Goal: Task Accomplishment & Management: Manage account settings

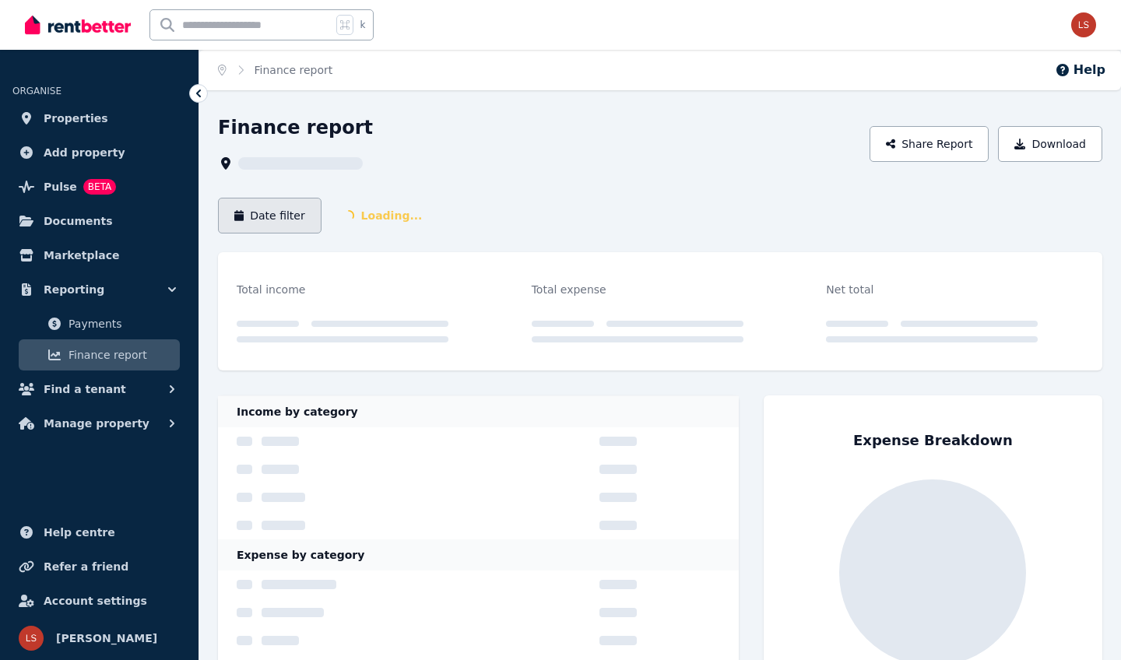
click at [285, 217] on button "Date filter" at bounding box center [270, 216] width 104 height 36
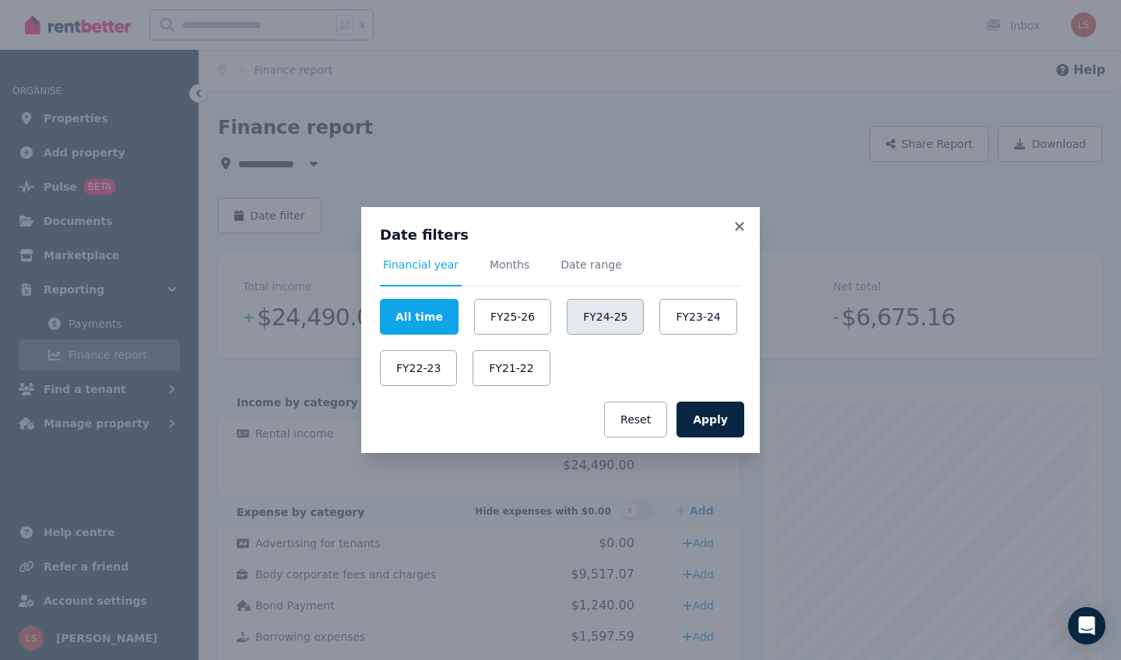
click at [587, 319] on button "FY24-25" at bounding box center [605, 317] width 77 height 36
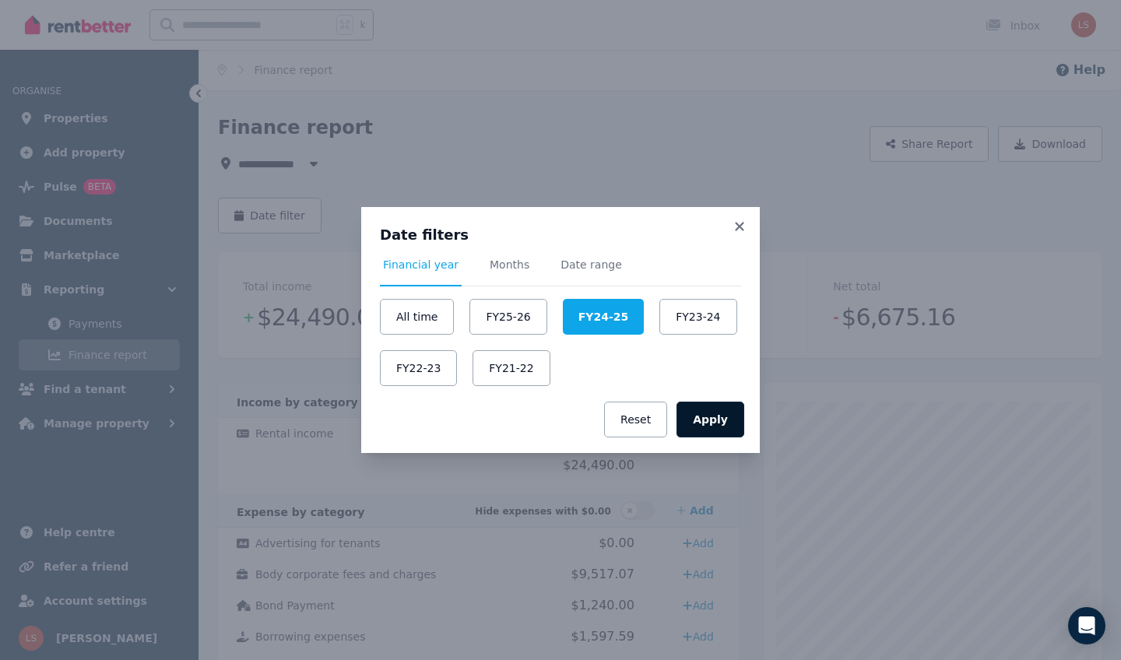
click at [702, 413] on button "Apply" at bounding box center [711, 420] width 68 height 36
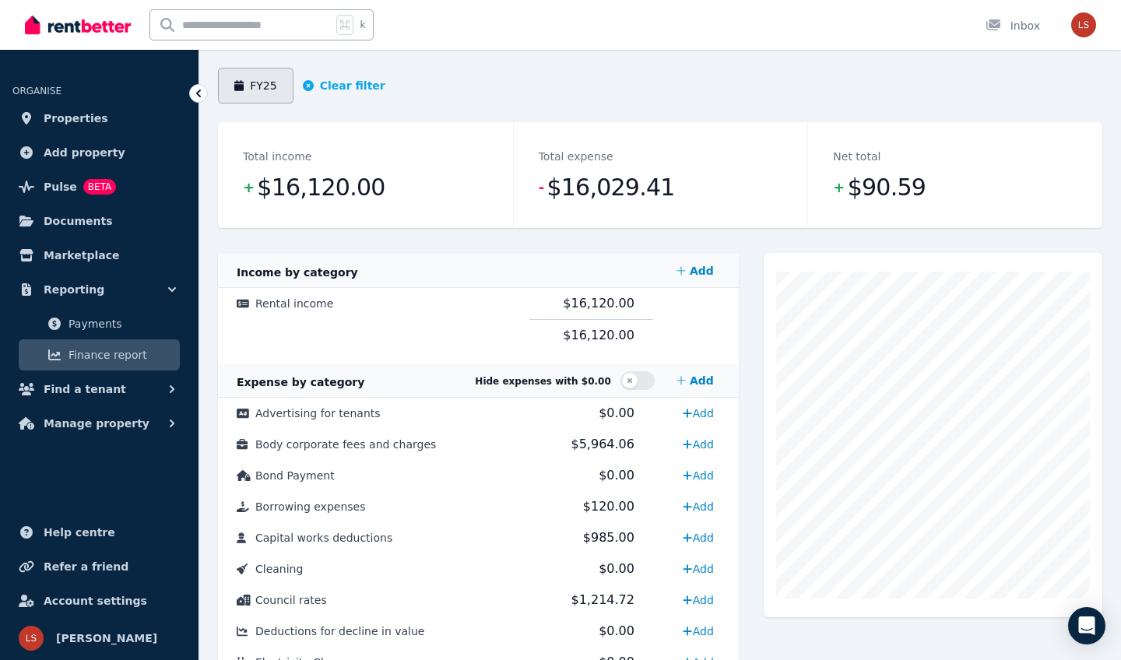
scroll to position [127, 0]
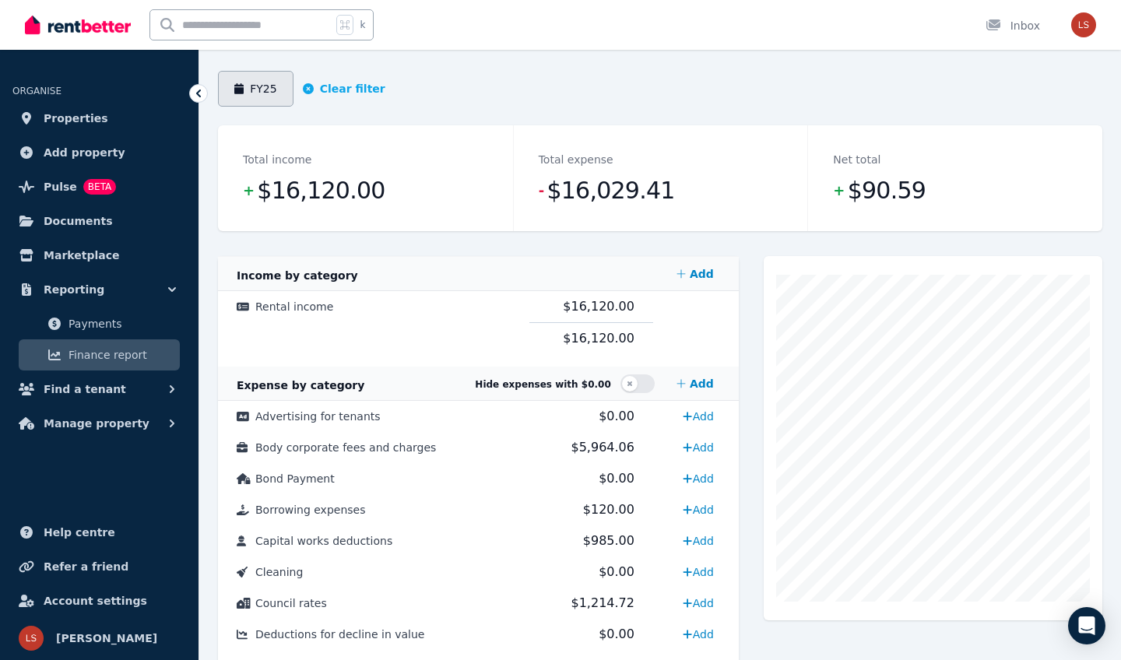
click at [269, 98] on button "FY25" at bounding box center [256, 89] width 76 height 36
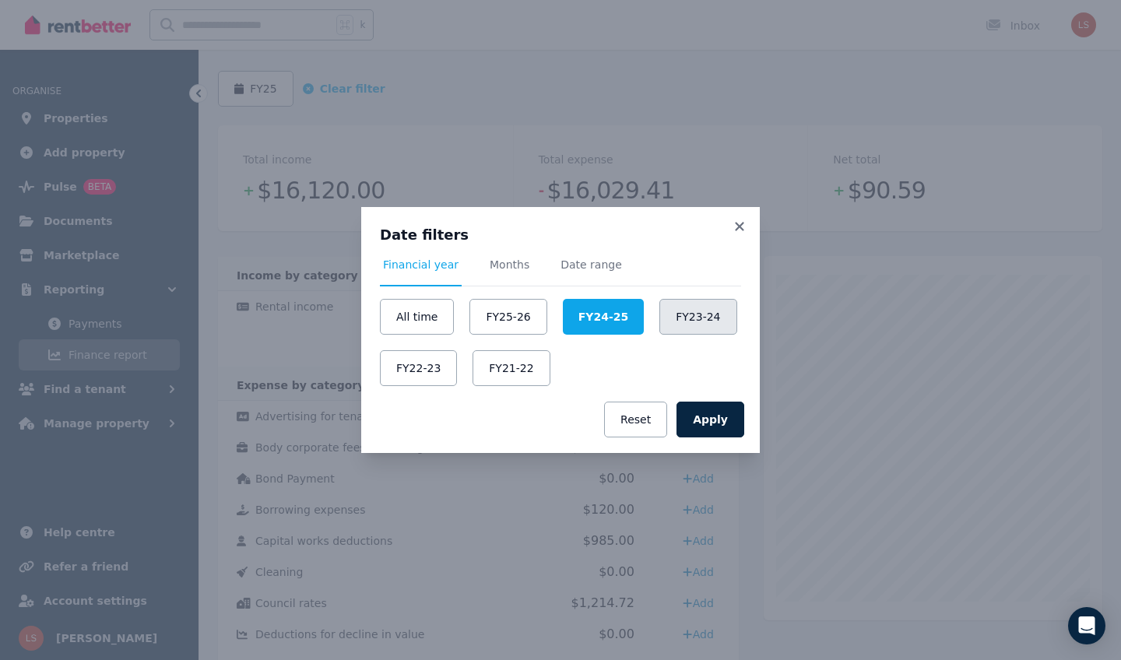
click at [690, 306] on button "FY23-24" at bounding box center [698, 317] width 77 height 36
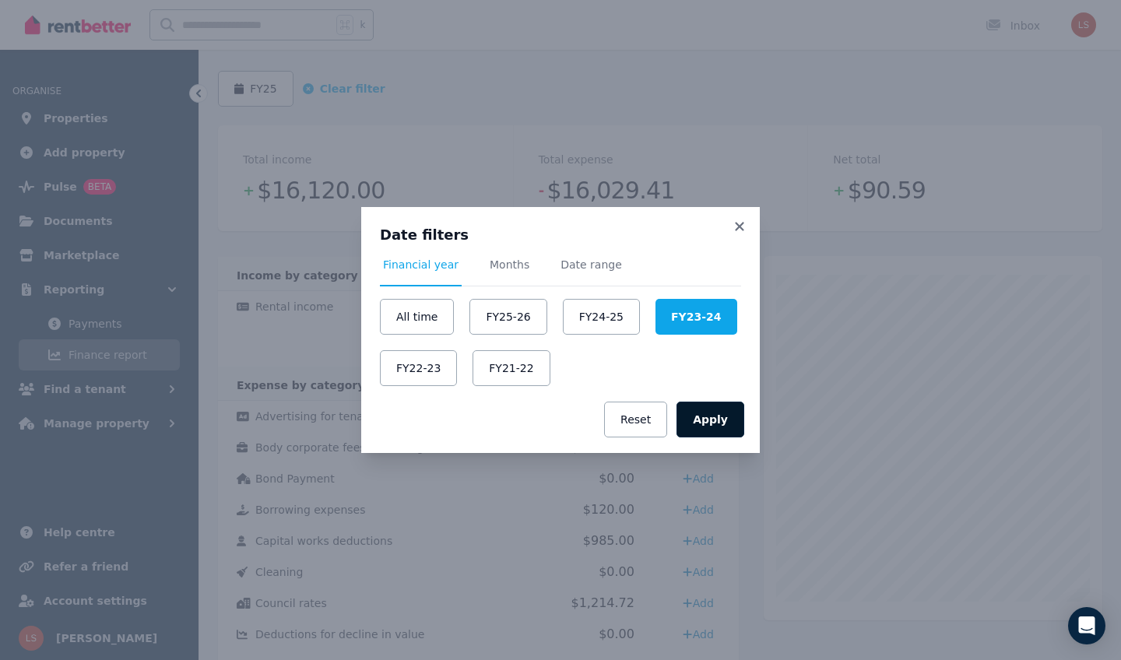
click at [721, 418] on button "Apply" at bounding box center [711, 420] width 68 height 36
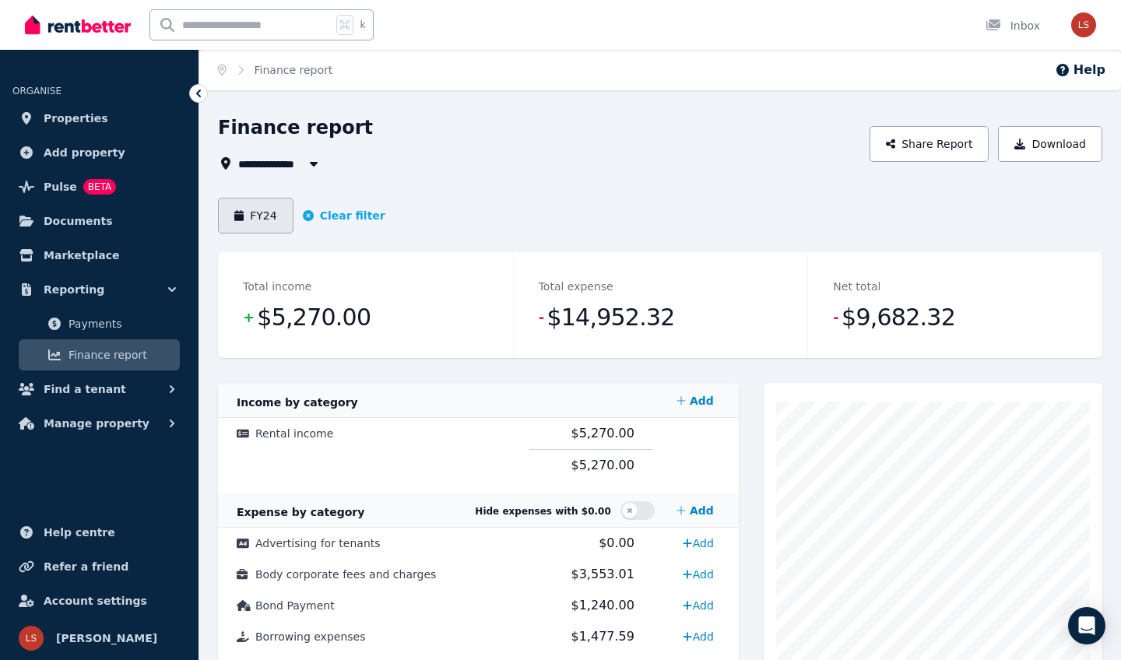
click at [261, 220] on button "FY24" at bounding box center [256, 216] width 76 height 36
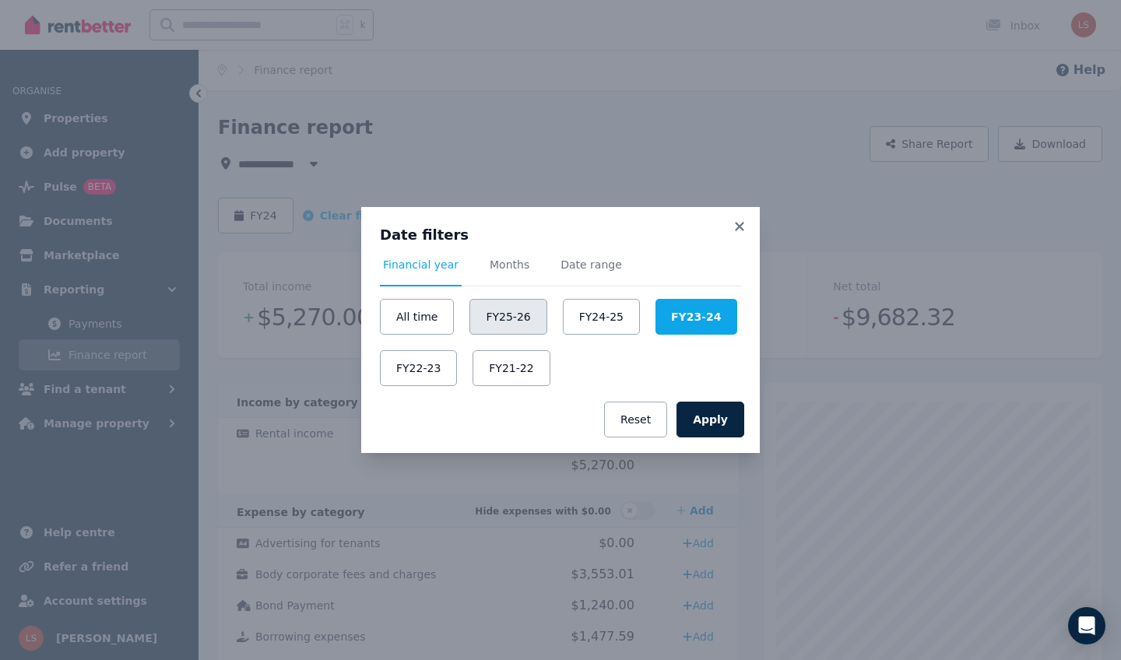
click at [514, 318] on button "FY25-26" at bounding box center [508, 317] width 77 height 36
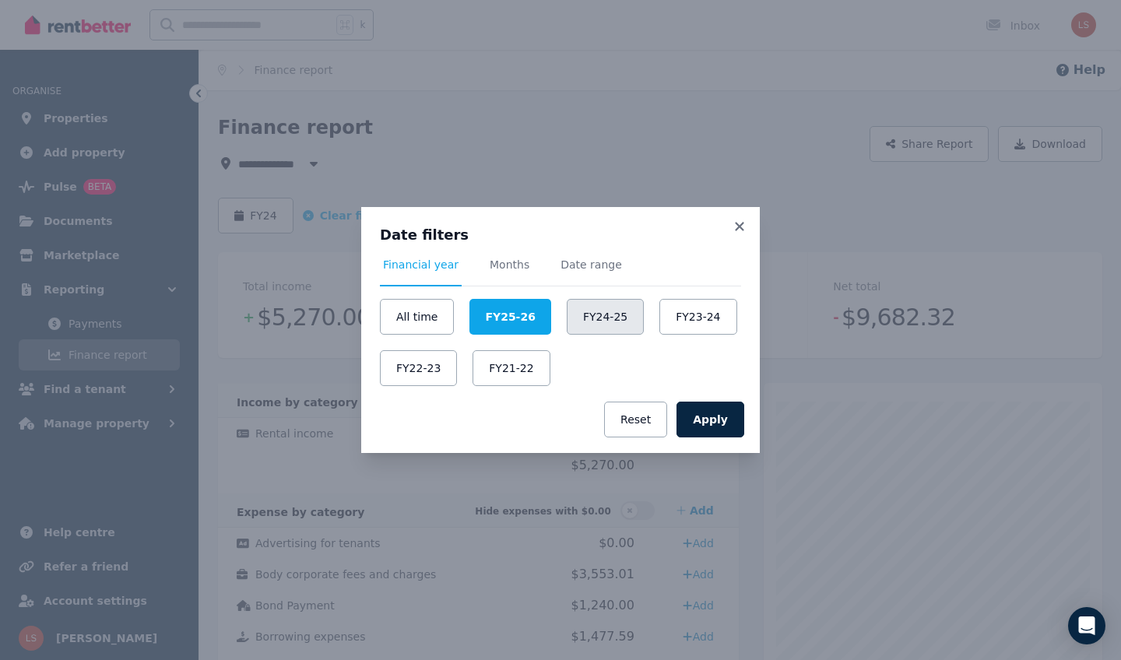
click at [610, 323] on button "FY24-25" at bounding box center [605, 317] width 77 height 36
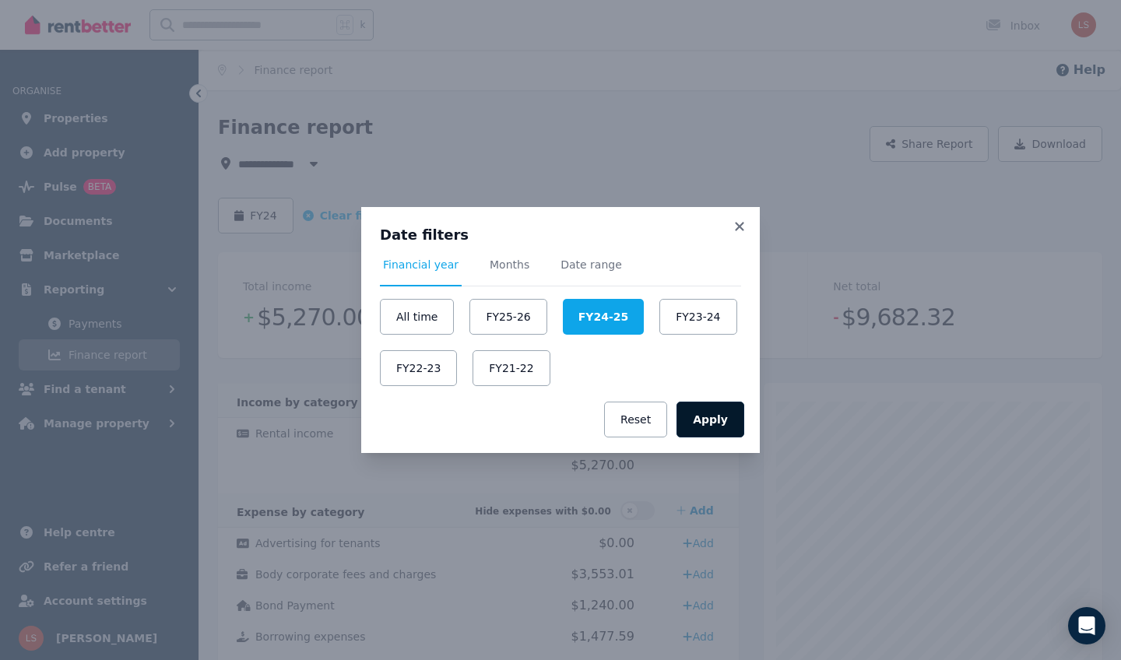
click at [697, 411] on button "Apply" at bounding box center [711, 420] width 68 height 36
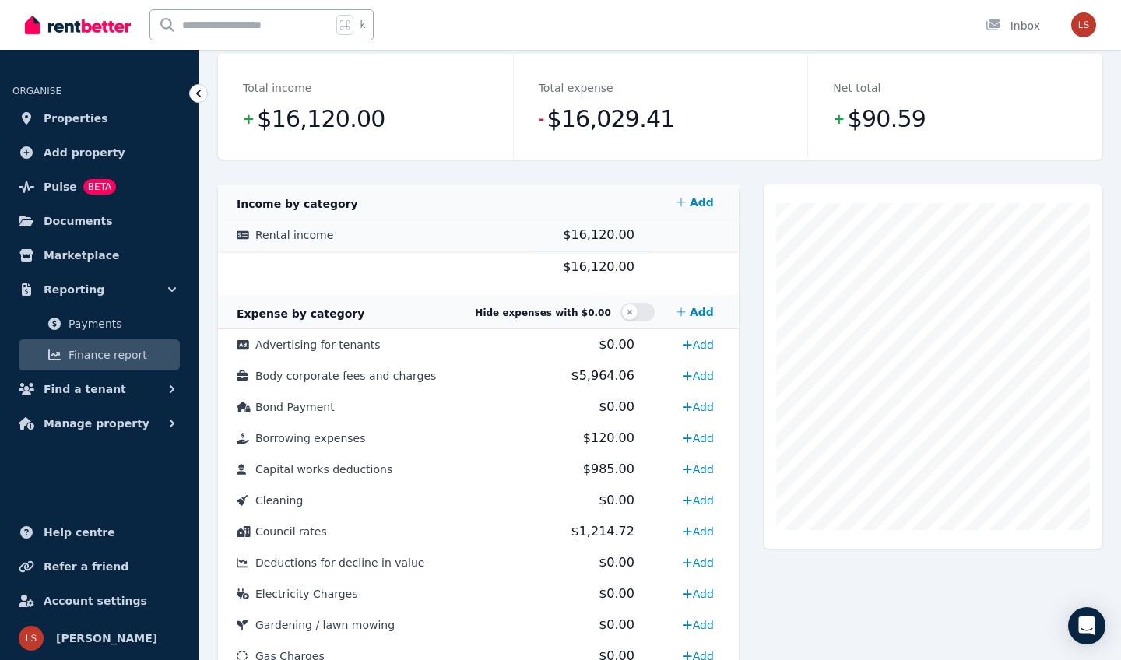
scroll to position [200, 0]
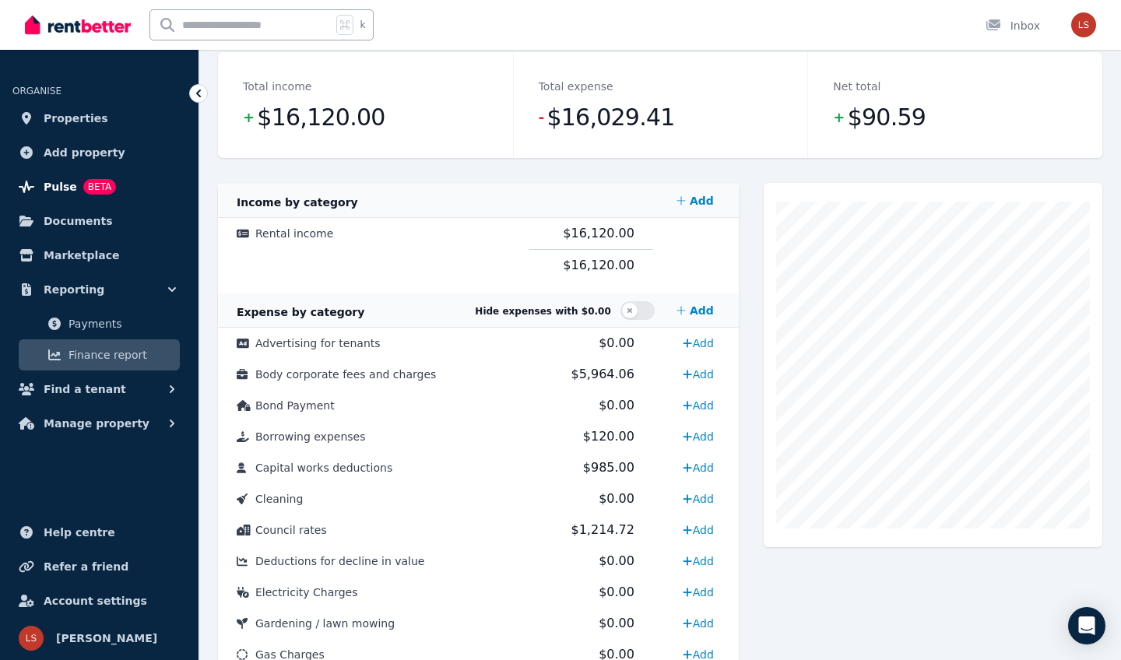
click at [110, 185] on span "BETA" at bounding box center [99, 187] width 33 height 16
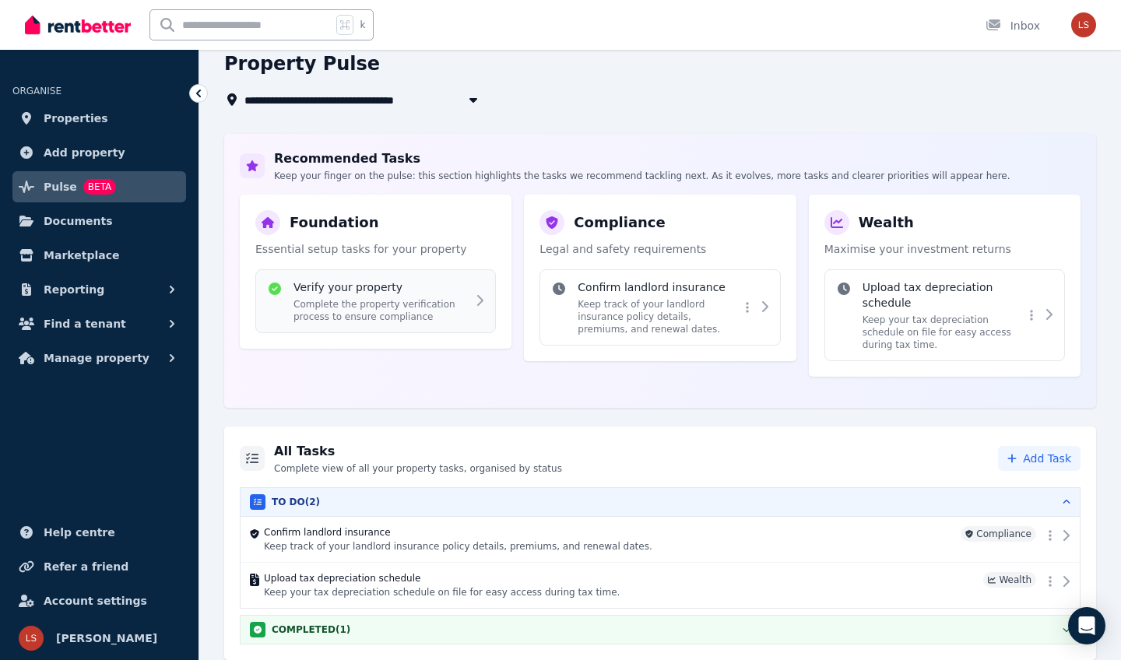
scroll to position [162, 0]
click at [871, 572] on div "Upload tax depreciation schedule Keep your tax depreciation schedule on file fo…" at bounding box center [620, 585] width 713 height 26
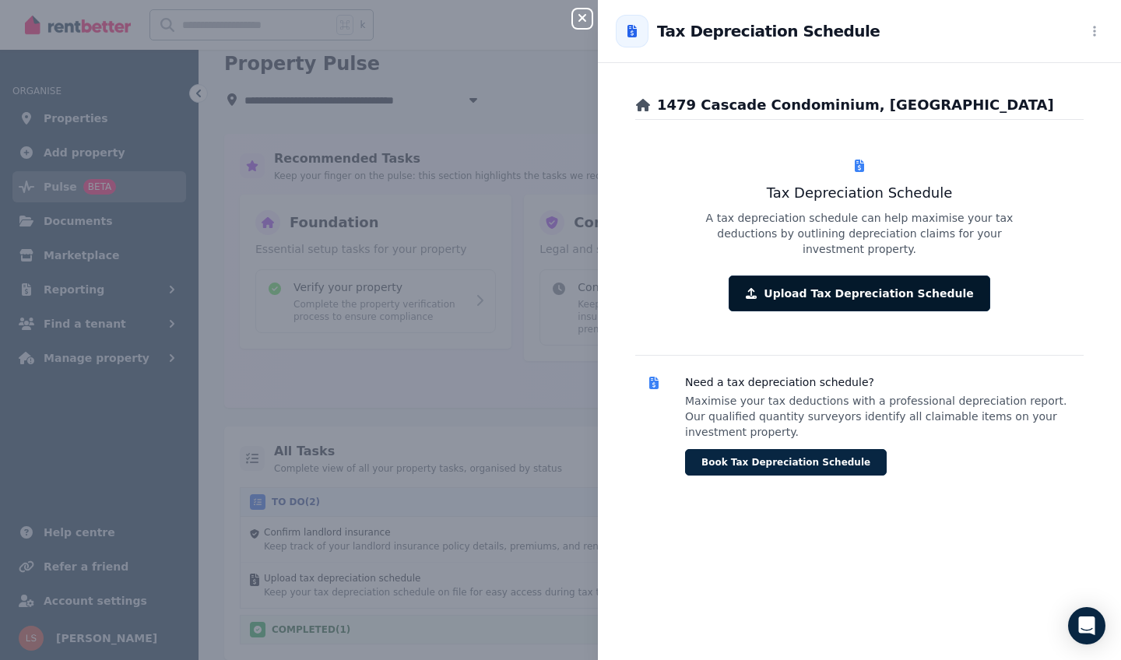
click at [874, 280] on button "Upload Tax Depreciation Schedule" at bounding box center [859, 294] width 261 height 36
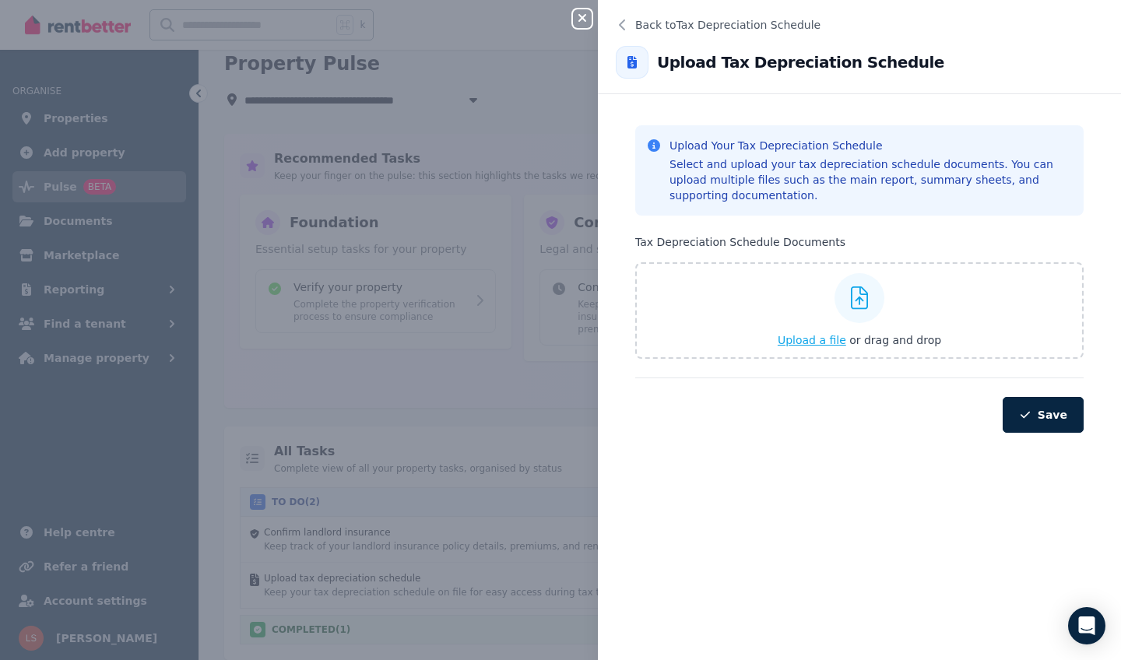
click at [827, 339] on span "Upload a file" at bounding box center [812, 340] width 69 height 12
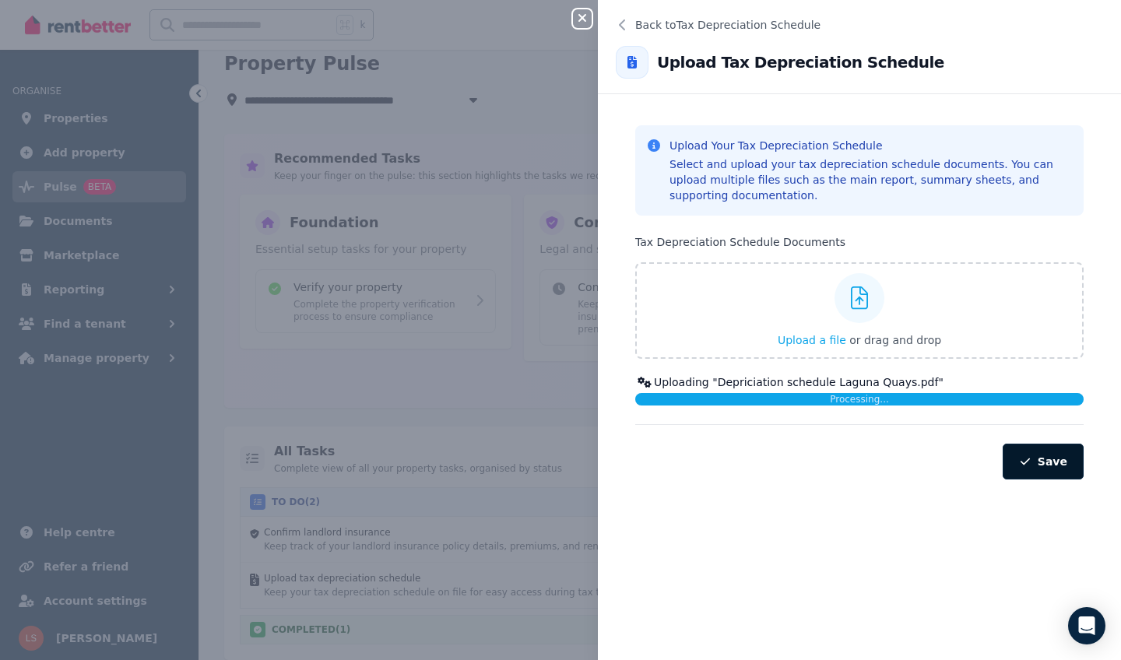
click at [1054, 464] on button "Save" at bounding box center [1043, 462] width 81 height 36
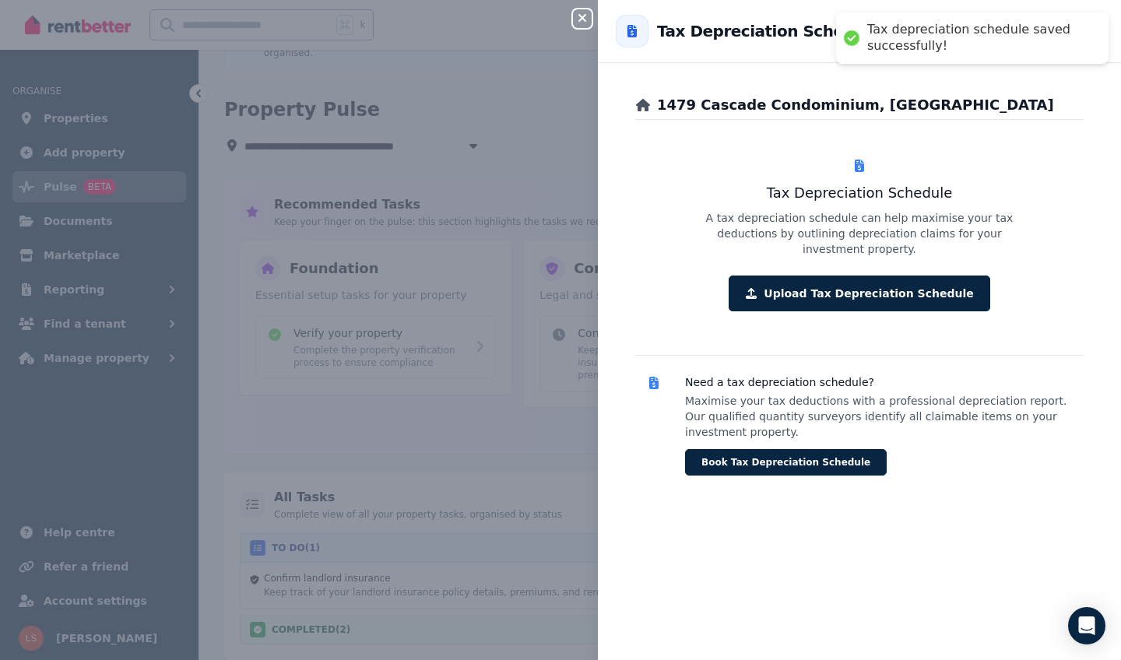
scroll to position [100, 0]
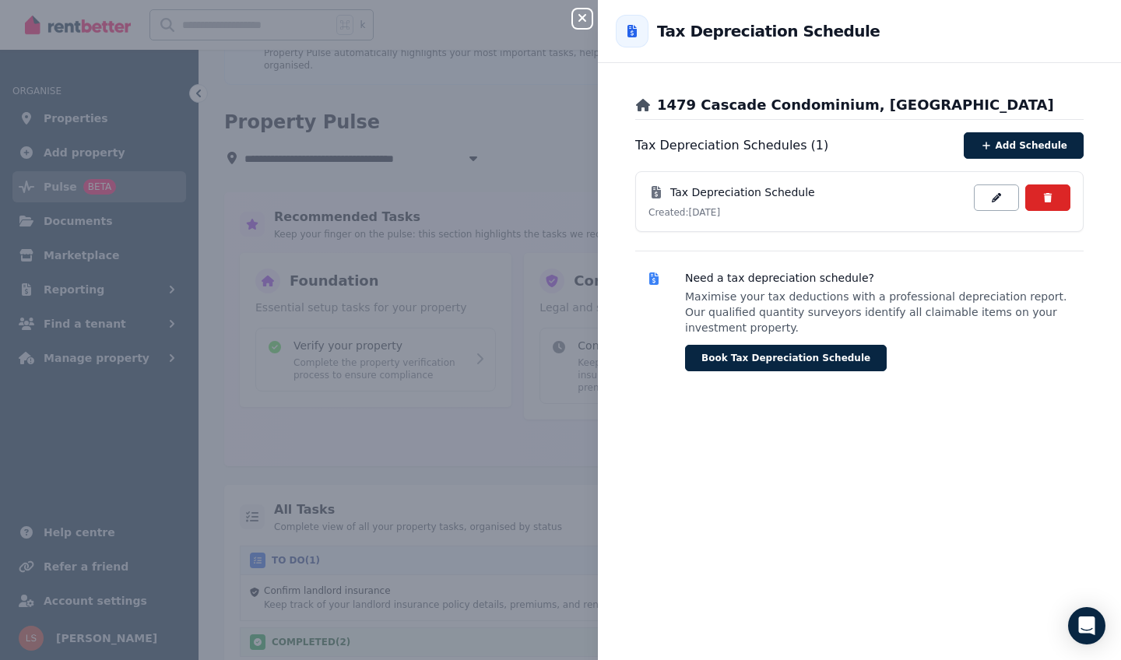
click at [587, 20] on icon "button" at bounding box center [582, 18] width 19 height 12
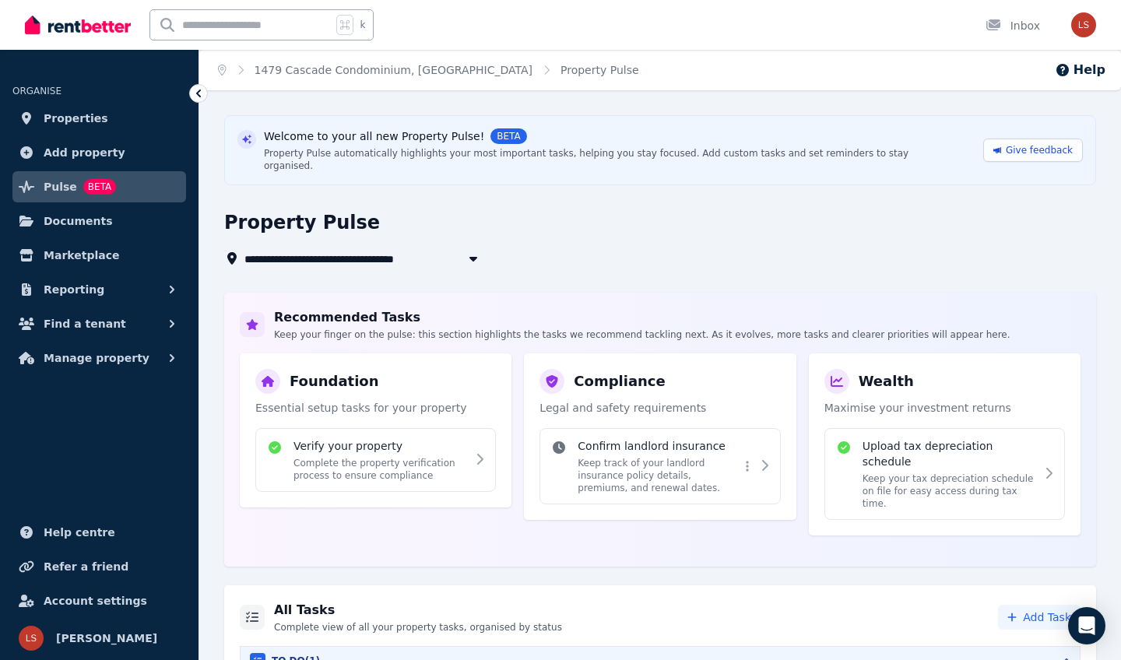
scroll to position [0, 0]
click at [86, 230] on link "Documents" at bounding box center [99, 221] width 174 height 31
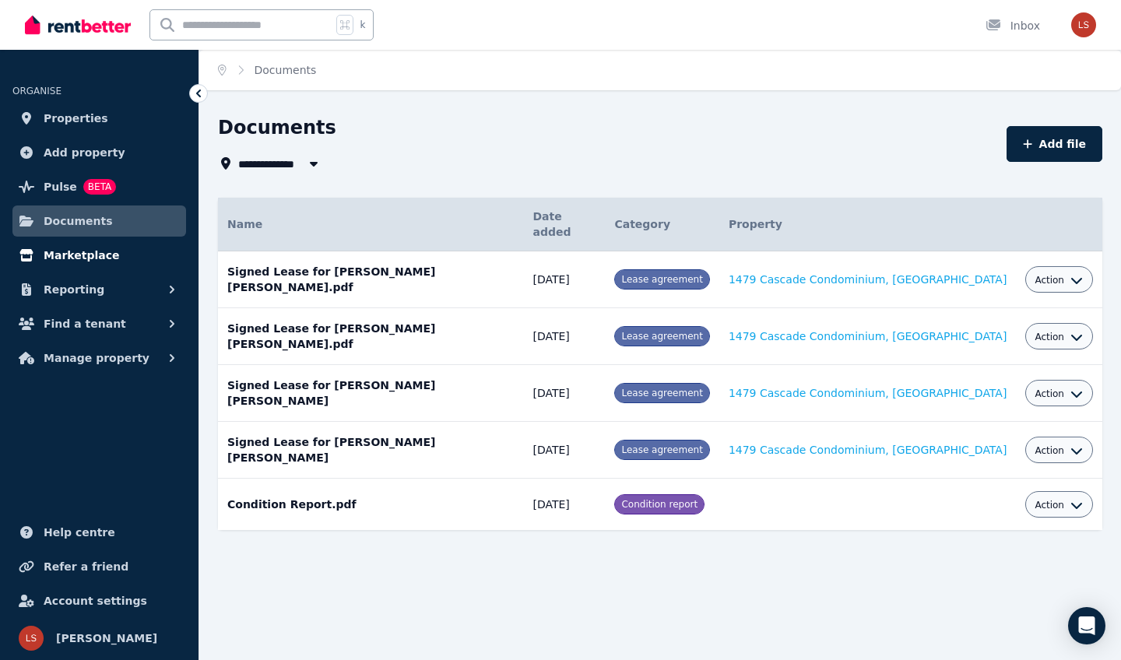
click at [90, 253] on span "Marketplace" at bounding box center [82, 255] width 76 height 19
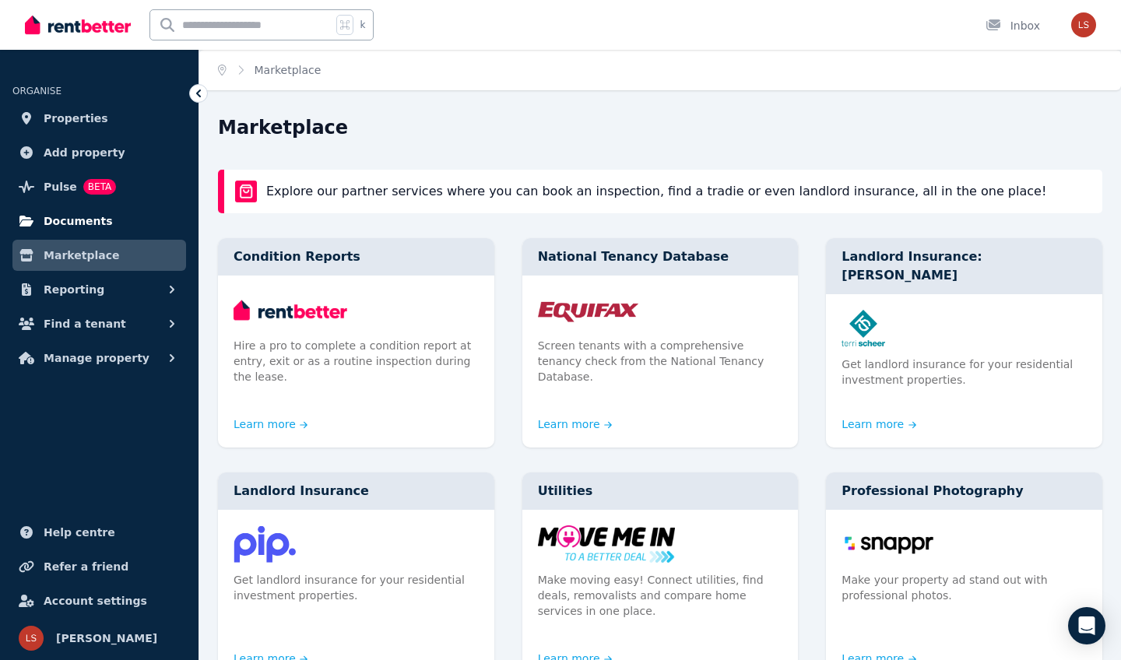
click at [83, 223] on span "Documents" at bounding box center [78, 221] width 69 height 19
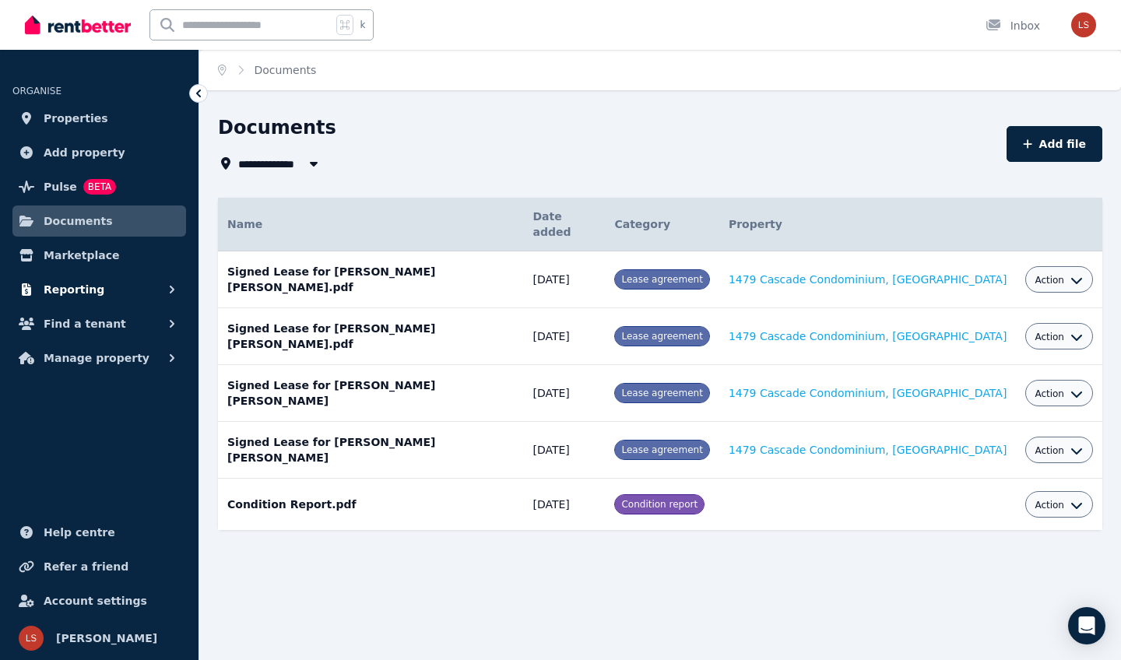
click at [84, 287] on span "Reporting" at bounding box center [74, 289] width 61 height 19
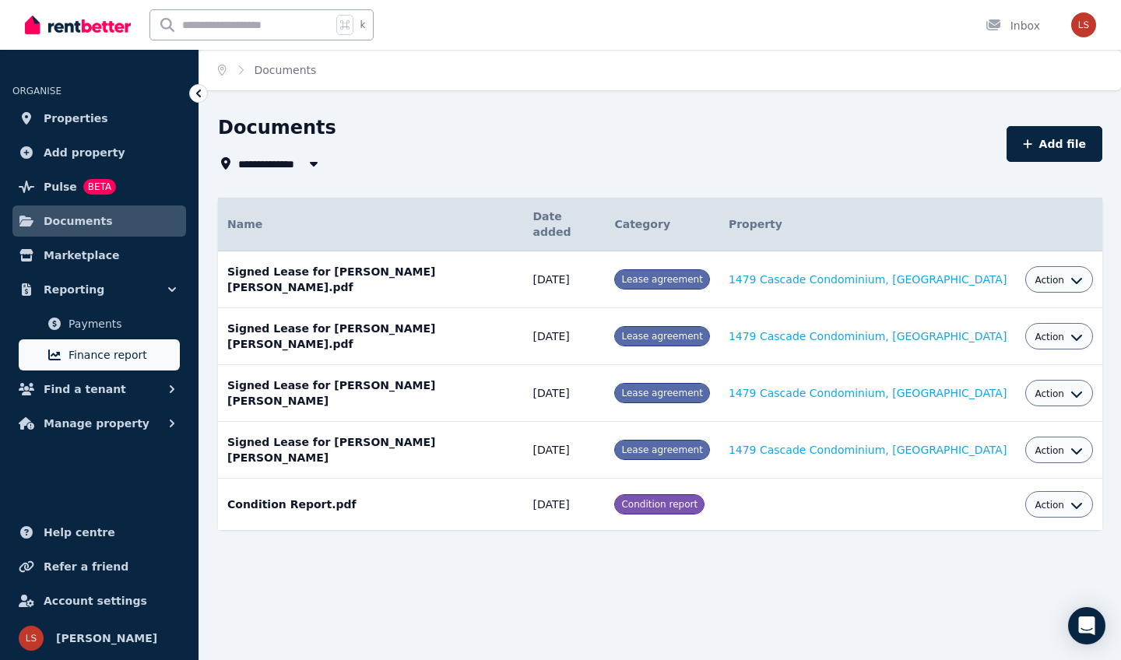
click at [92, 352] on span "Finance report" at bounding box center [121, 355] width 105 height 19
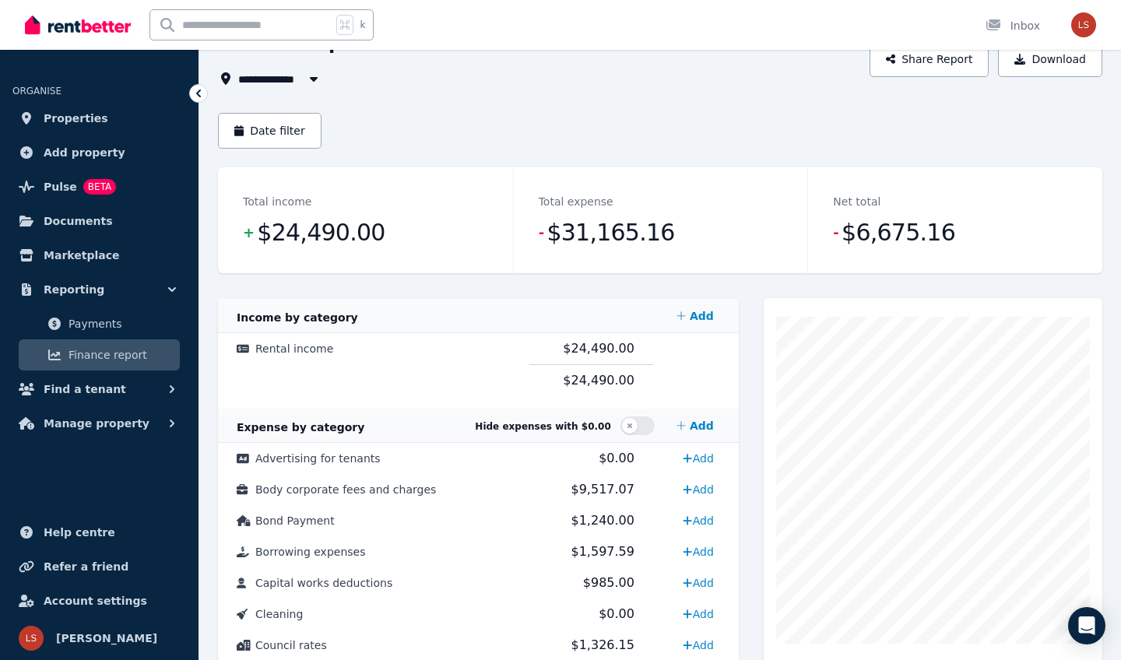
scroll to position [88, 0]
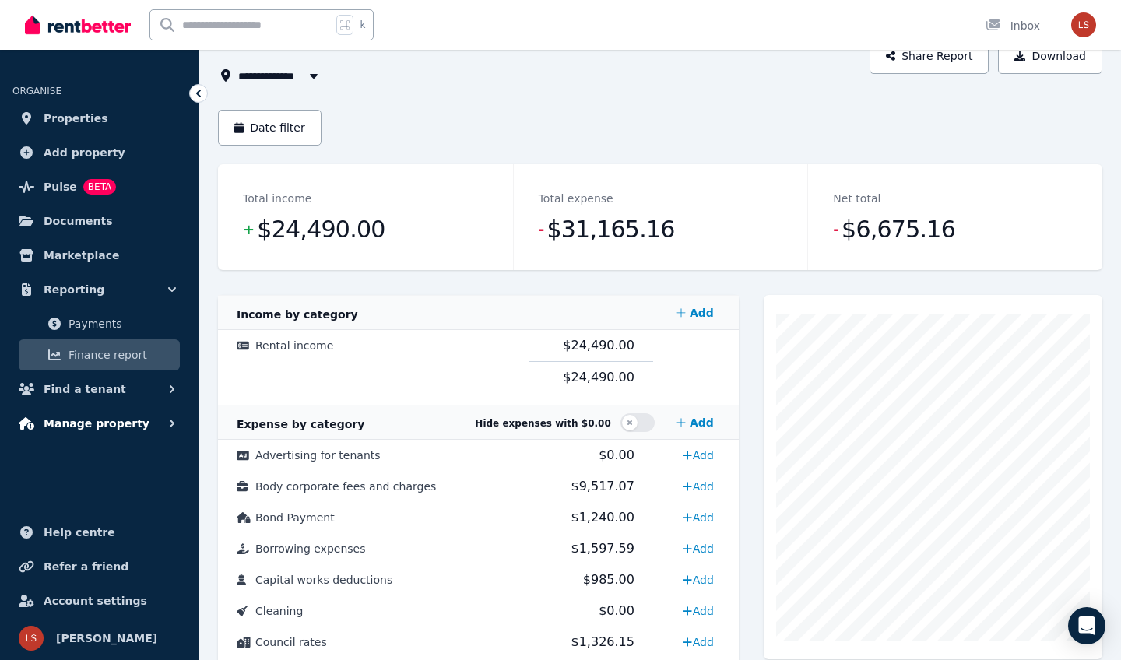
click at [173, 427] on icon "button" at bounding box center [172, 424] width 16 height 16
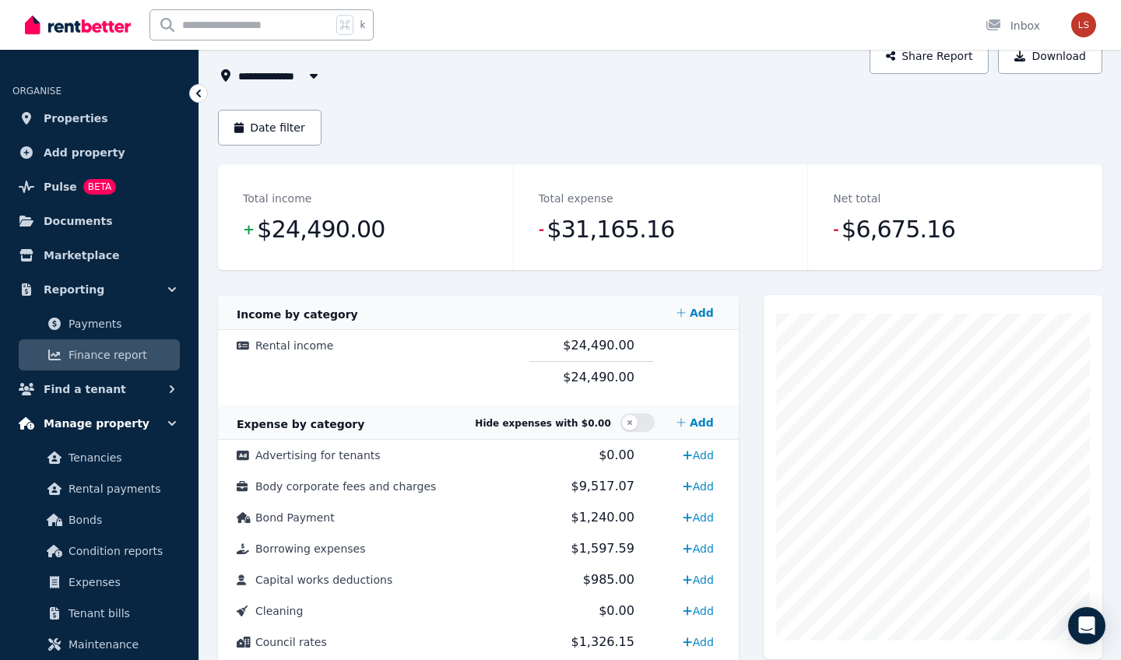
click at [174, 427] on icon "button" at bounding box center [172, 424] width 16 height 16
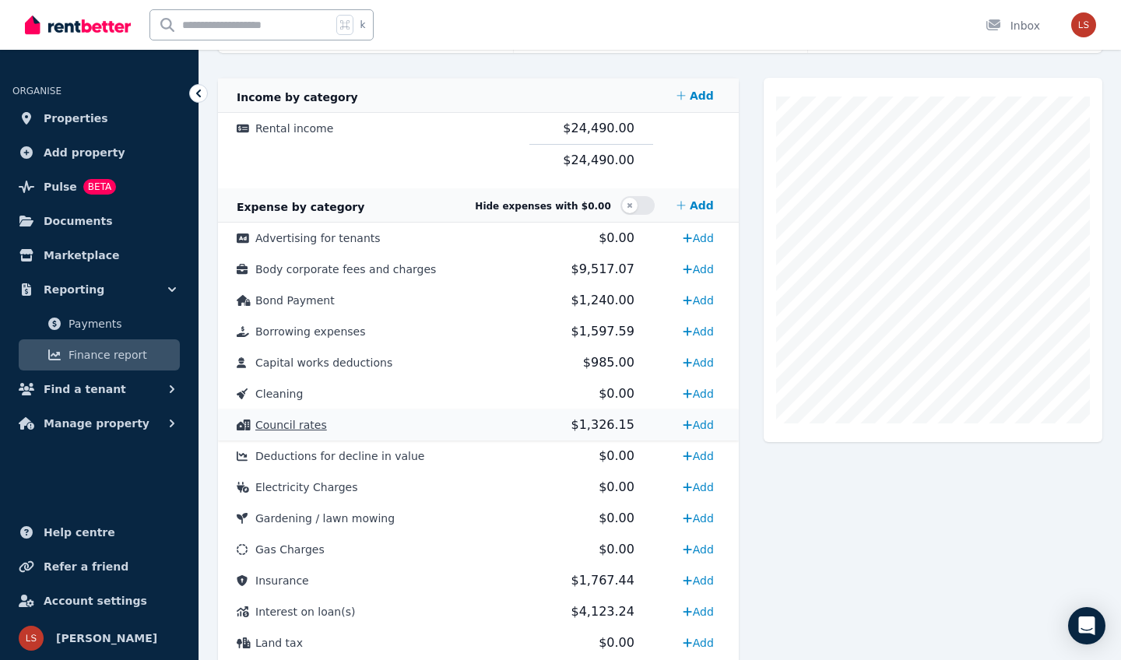
scroll to position [306, 0]
